Goal: Browse casually

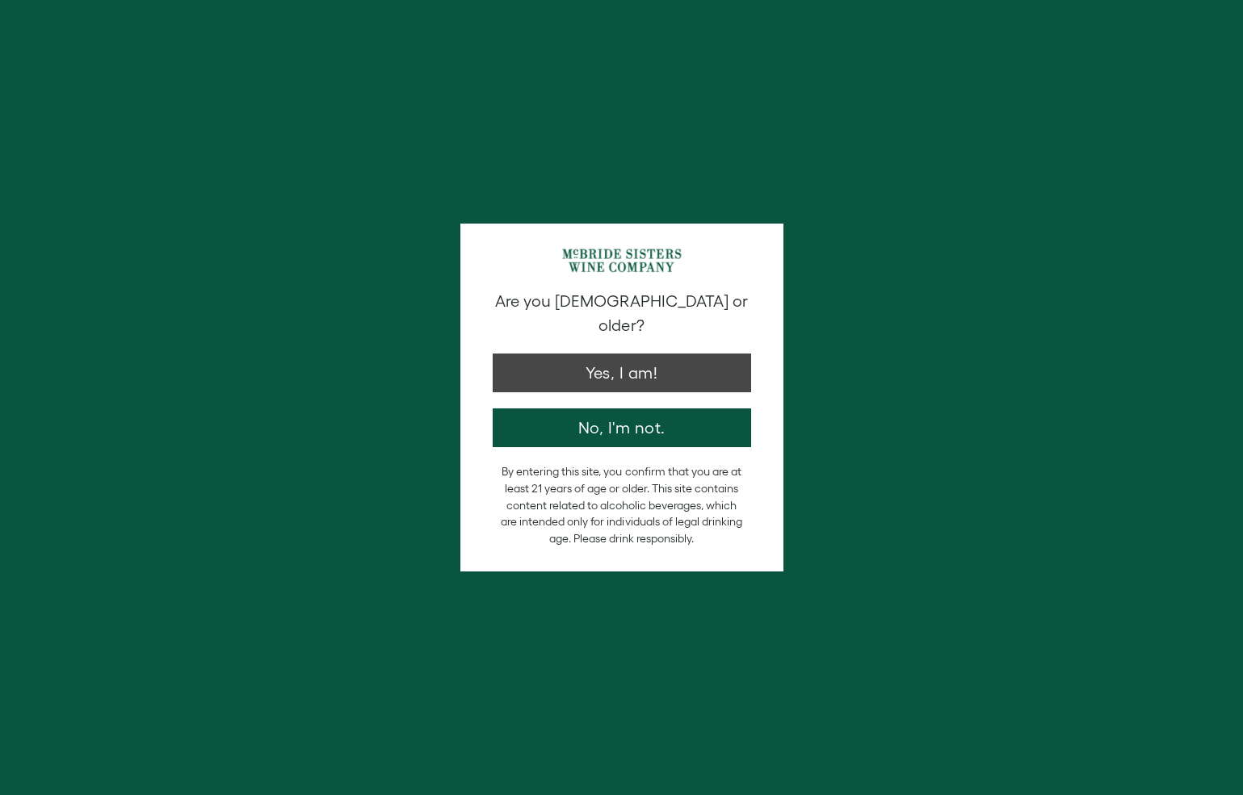
click at [626, 363] on button "Yes, I am!" at bounding box center [622, 373] width 258 height 39
